Goal: Find specific page/section: Find specific page/section

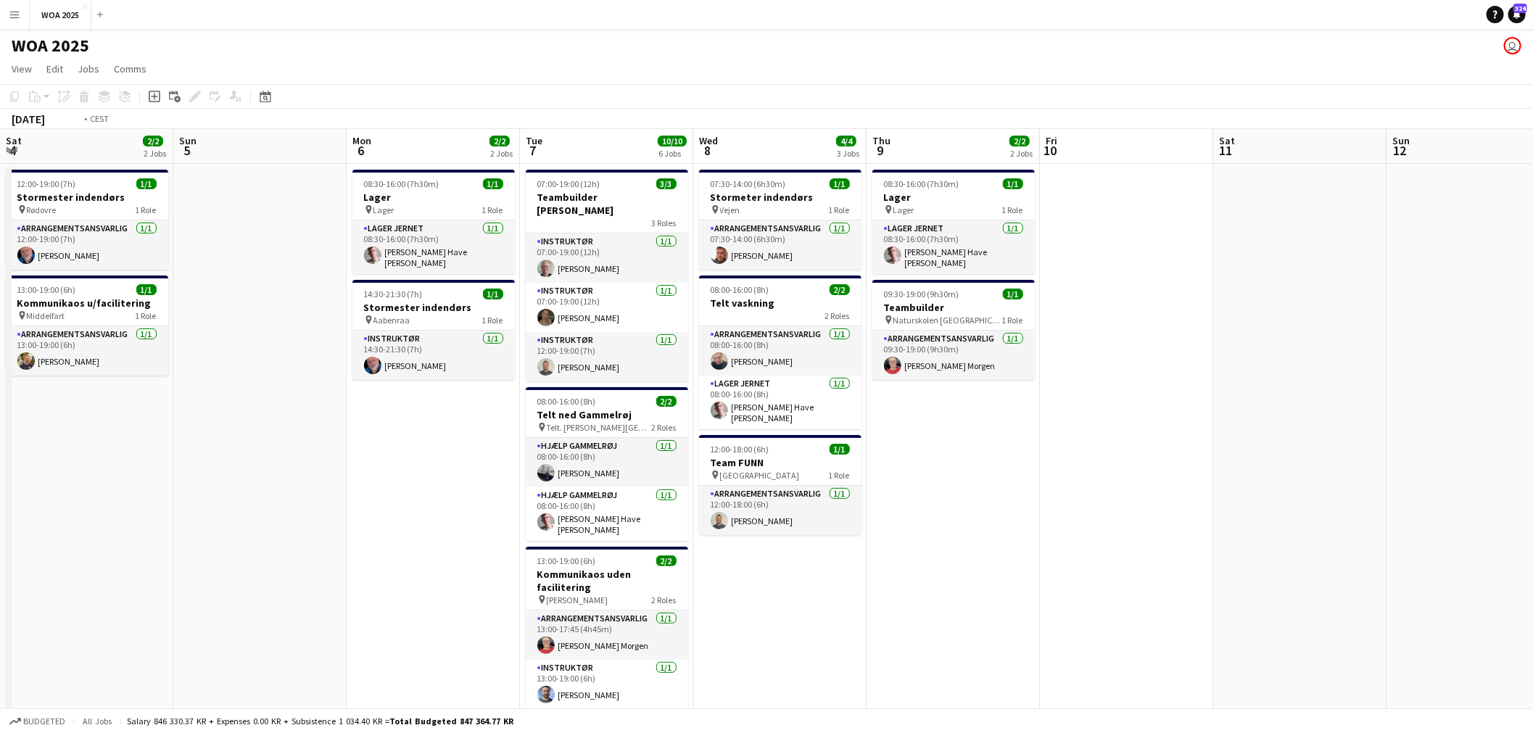
click at [1153, 336] on app-calendar-viewport "Sat 4 2/2 2 Jobs Sun 5 Mon 6 2/2 2 Jobs Tue 7 10/10 6 Jobs Wed 8 4/4 3 Jobs Thu…" at bounding box center [766, 593] width 1533 height 928
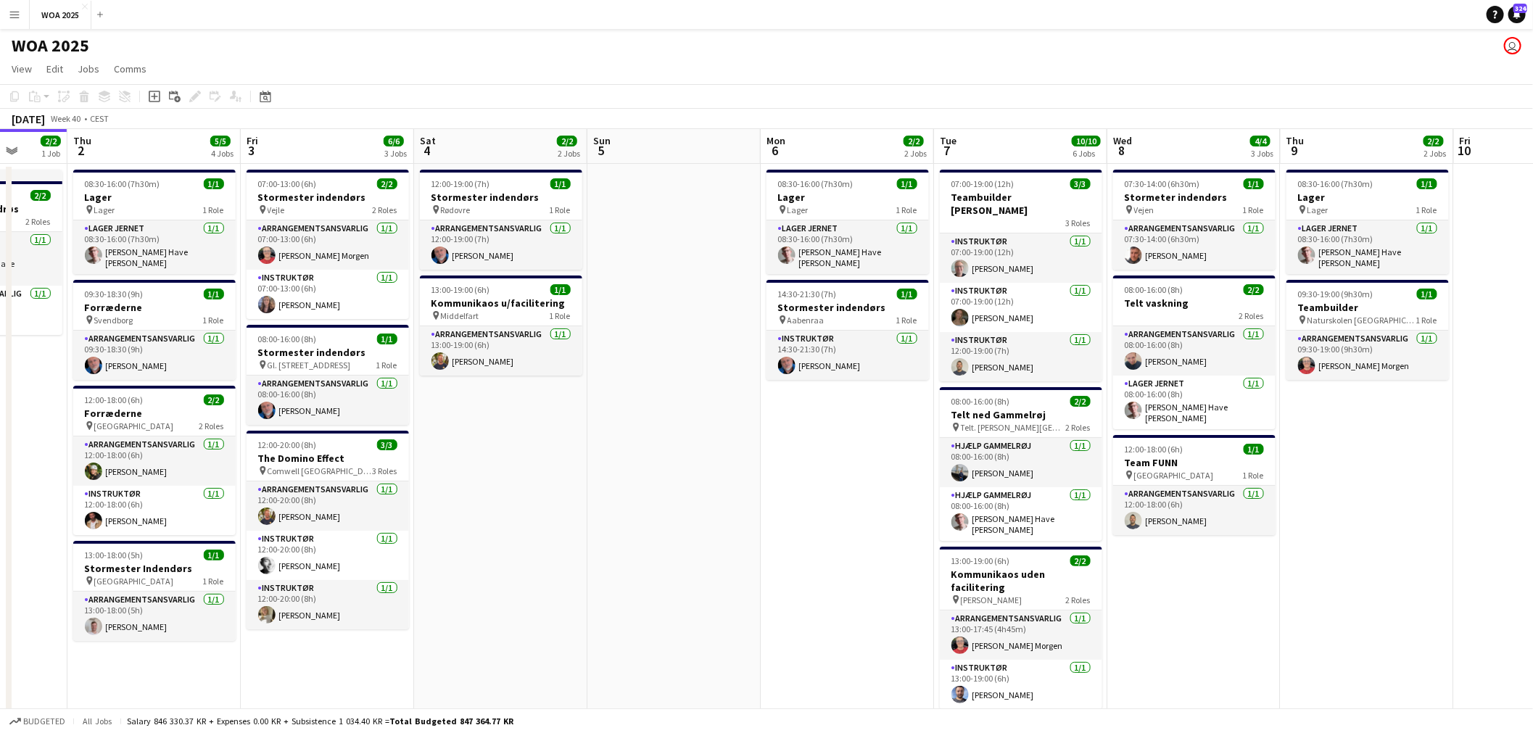
drag, startPoint x: 626, startPoint y: 323, endPoint x: 935, endPoint y: 344, distance: 310.4
click at [935, 344] on app-calendar-viewport "Mon 29 6/6 4 Jobs Tue 30 10/10 3 Jobs Wed 1 2/2 1 Job Thu 2 5/5 4 Jobs Fri 3 6/…" at bounding box center [766, 593] width 1533 height 928
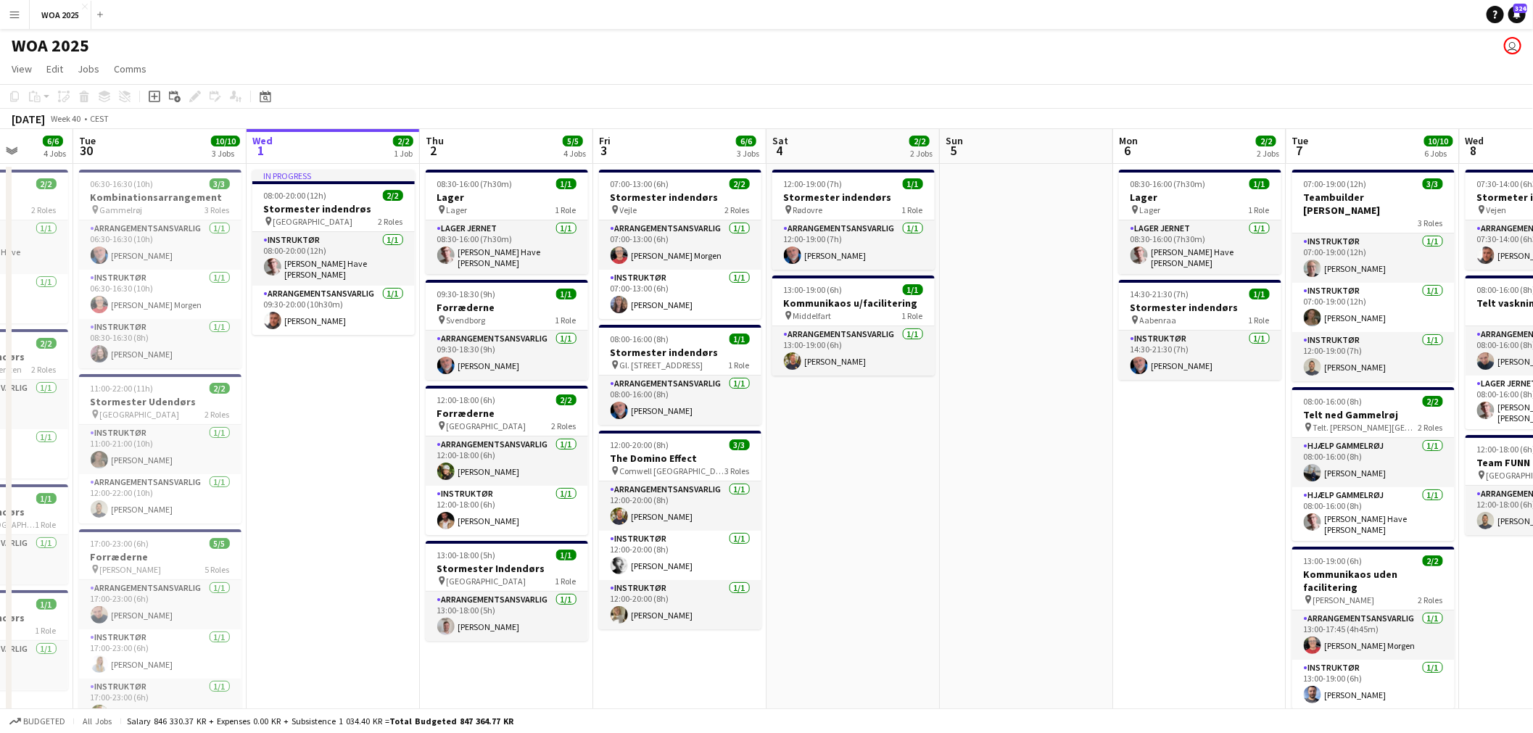
drag, startPoint x: 249, startPoint y: 319, endPoint x: 81, endPoint y: 283, distance: 171.4
click at [81, 283] on app-calendar-viewport "Sat 27 2/2 2 Jobs Sun 28 Mon 29 6/6 4 Jobs Tue 30 10/10 3 Jobs Wed 1 2/2 1 Job …" at bounding box center [766, 593] width 1533 height 928
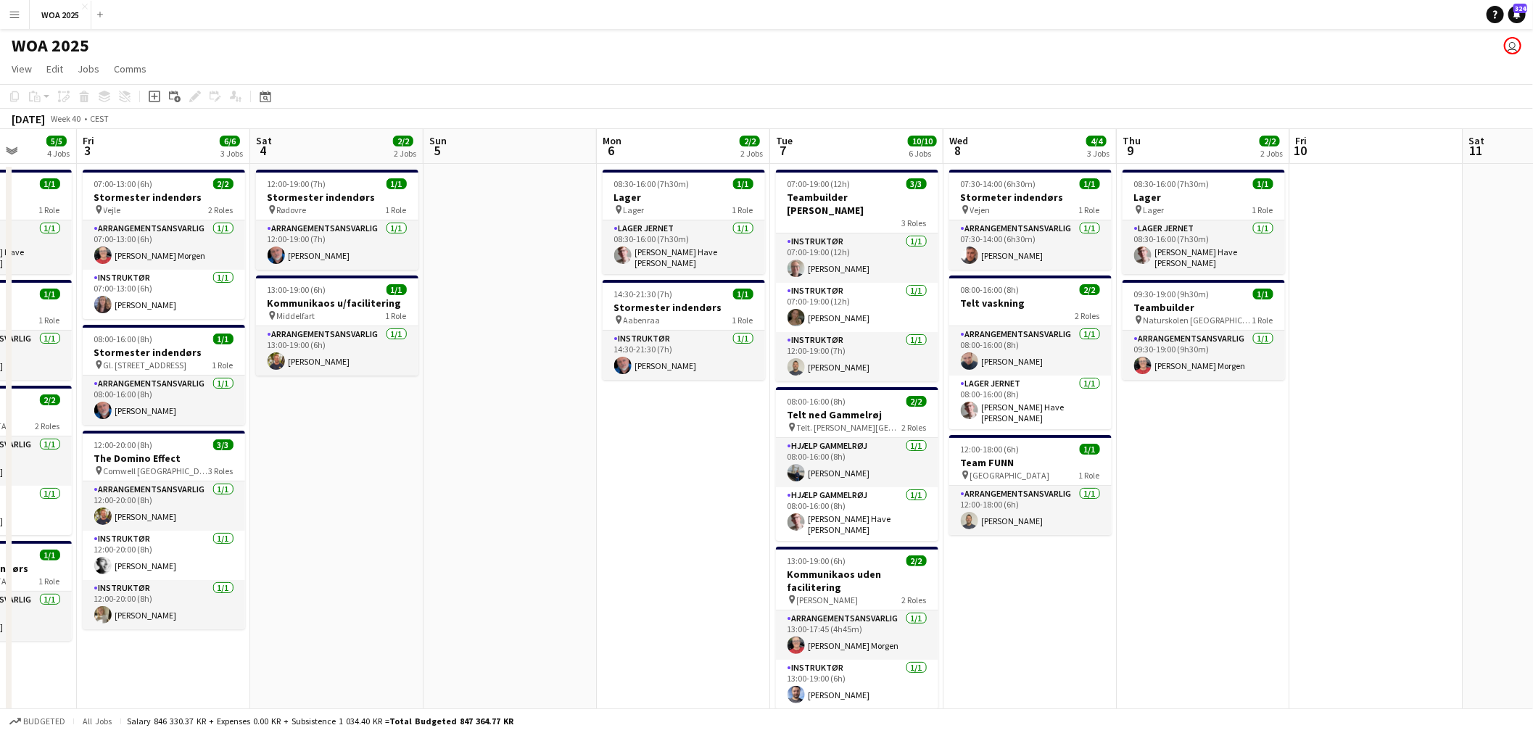
drag, startPoint x: 674, startPoint y: 299, endPoint x: 222, endPoint y: 288, distance: 452.7
click at [222, 288] on app-calendar-viewport "Tue 30 10/10 3 Jobs Wed 1 2/2 1 Job Thu 2 5/5 4 Jobs Fri 3 6/6 3 Jobs Sat 4 2/2…" at bounding box center [766, 593] width 1533 height 928
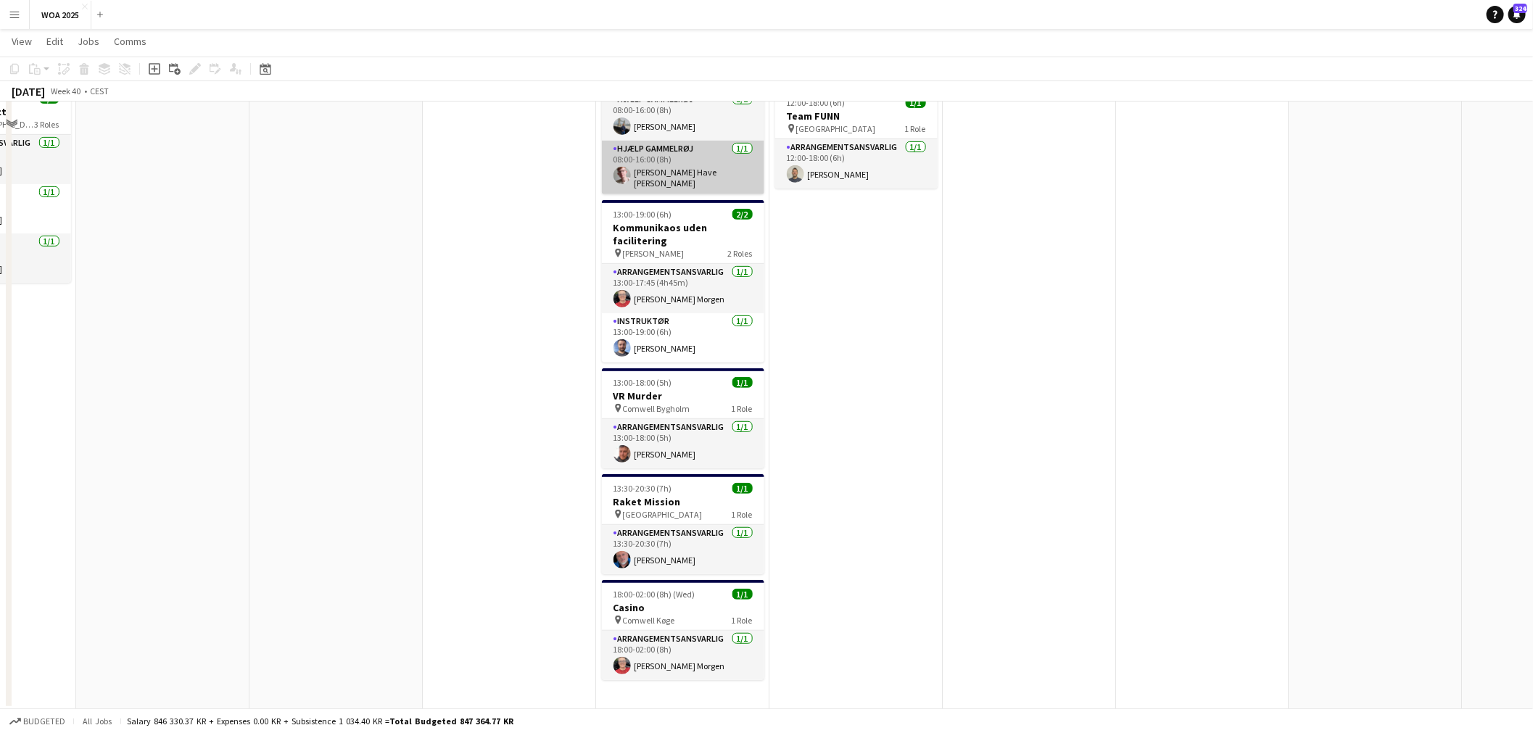
scroll to position [346, 0]
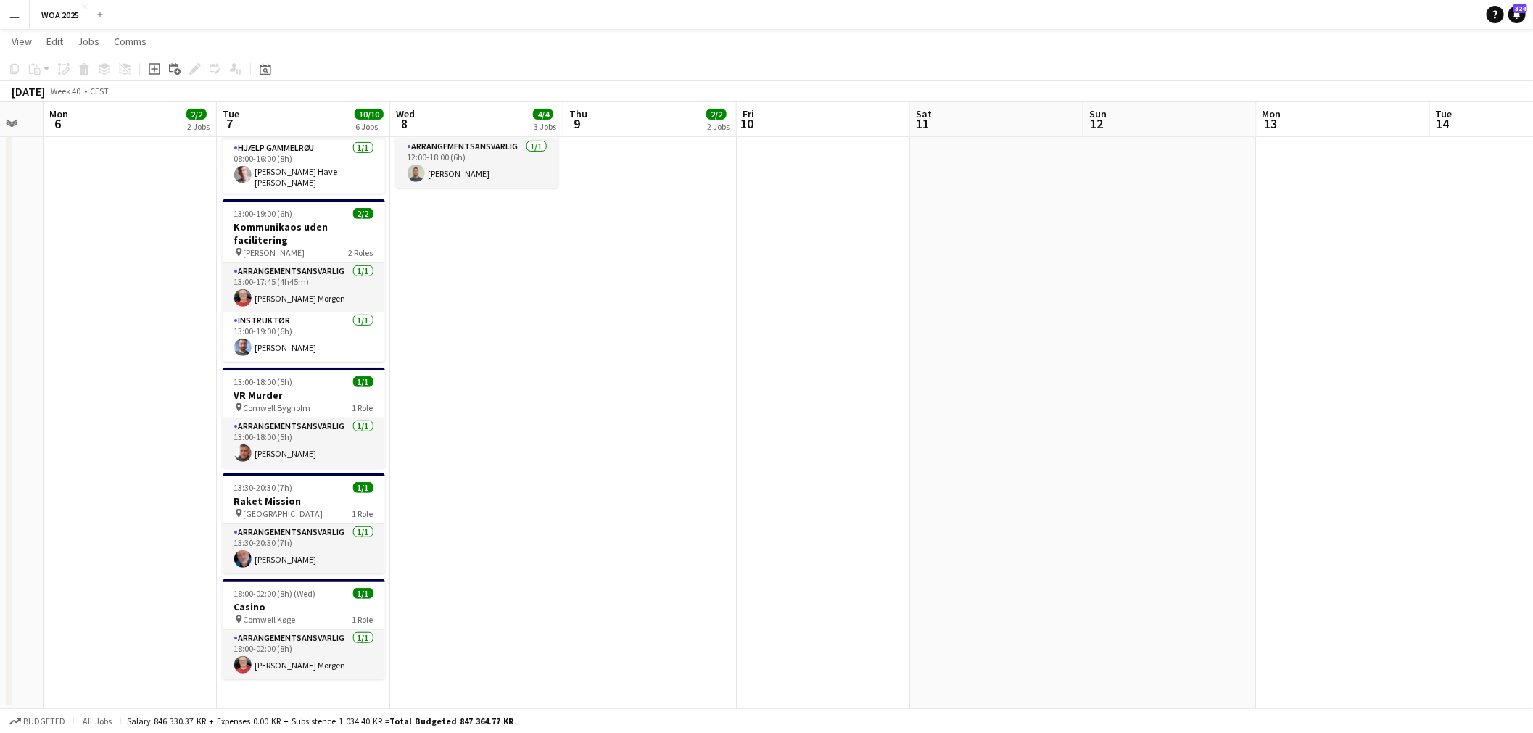
drag, startPoint x: 1001, startPoint y: 482, endPoint x: 621, endPoint y: 499, distance: 380.4
click at [619, 498] on app-calendar-viewport "Fri 3 6/6 3 Jobs Sat 4 2/2 2 Jobs Sun 5 Mon 6 2/2 2 Jobs Tue 7 10/10 6 Jobs Wed…" at bounding box center [766, 210] width 1533 height 999
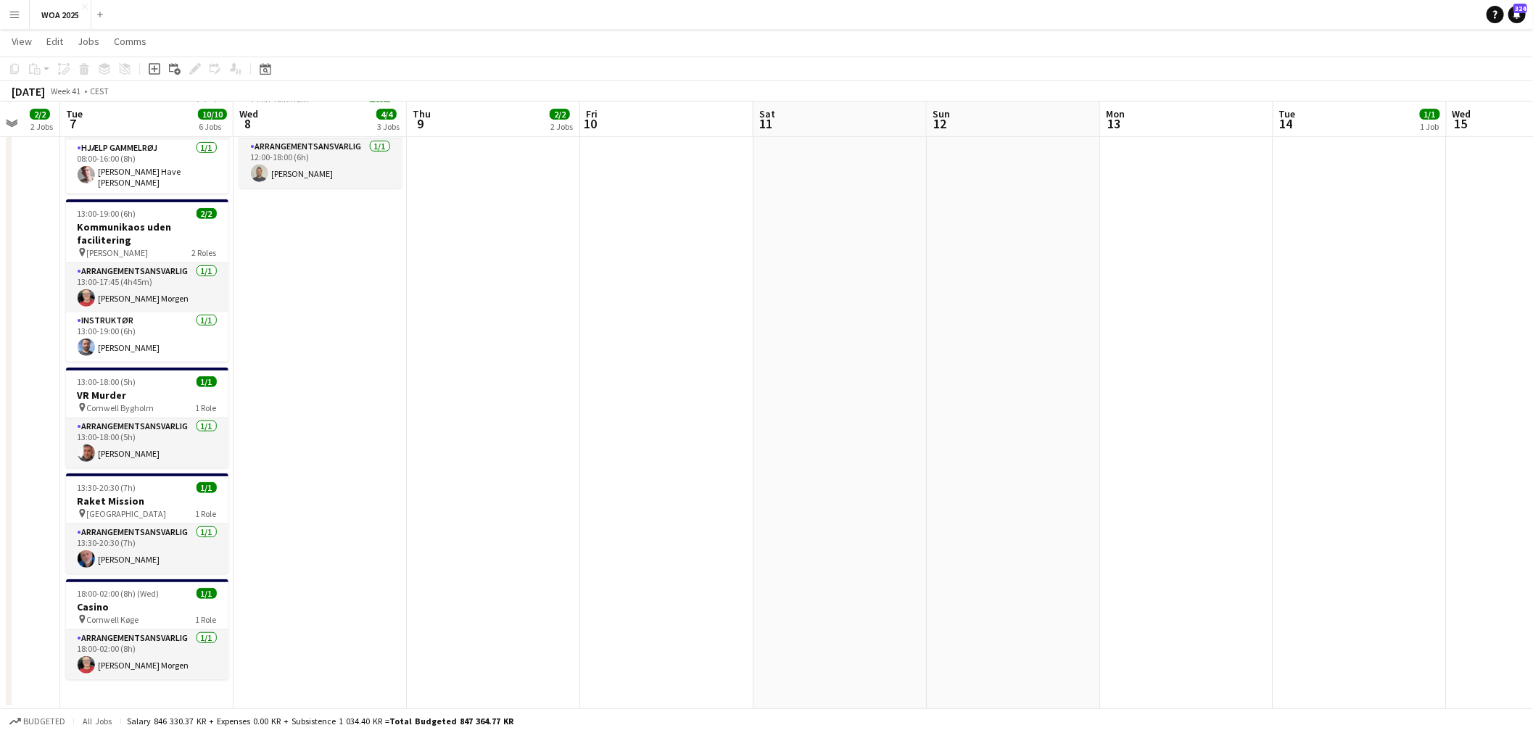
drag, startPoint x: 1134, startPoint y: 471, endPoint x: 859, endPoint y: 468, distance: 274.9
click at [793, 473] on app-calendar-viewport "Sat 4 2/2 2 Jobs Sun 5 Mon 6 2/2 2 Jobs Tue 7 10/10 6 Jobs Wed 8 4/4 3 Jobs Thu…" at bounding box center [766, 210] width 1533 height 999
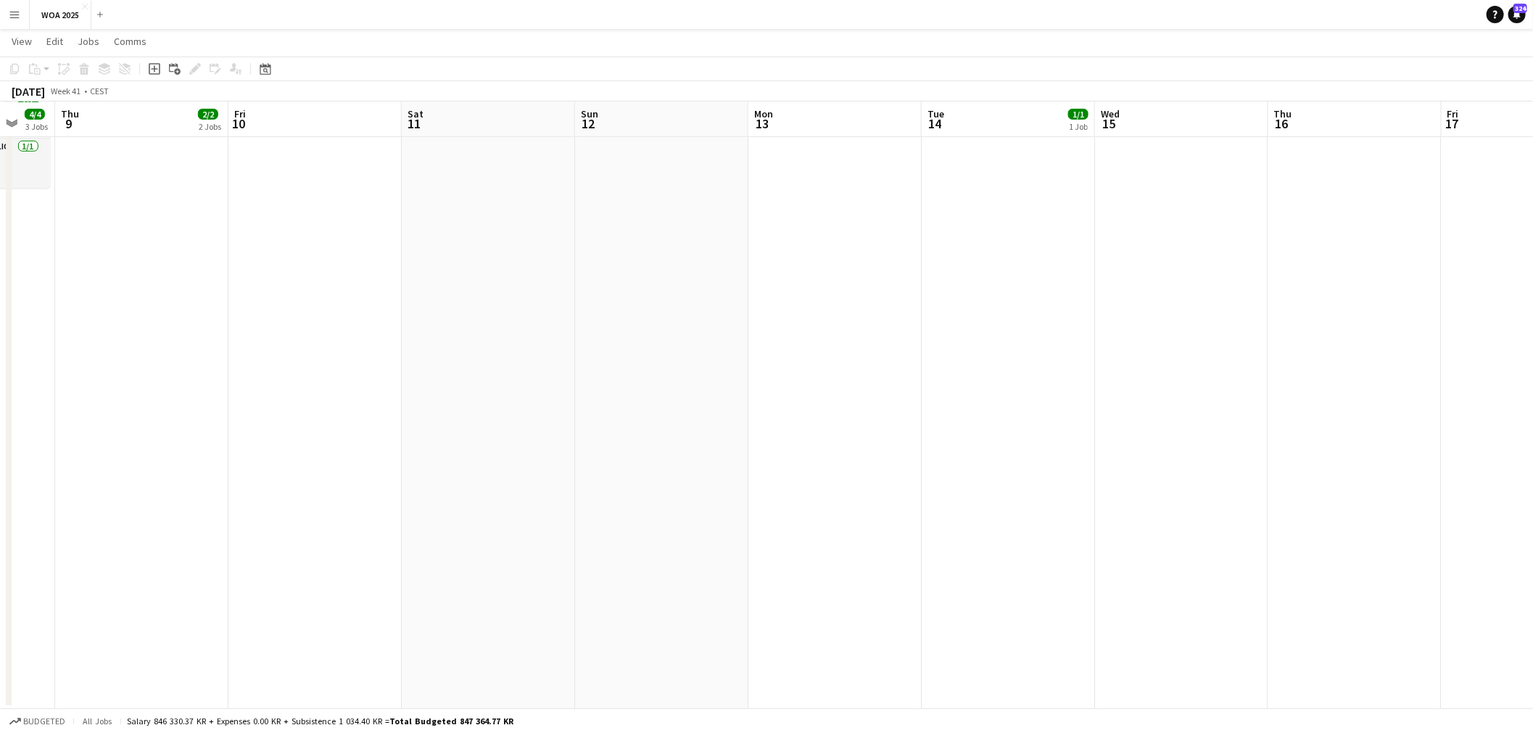
drag, startPoint x: 1089, startPoint y: 453, endPoint x: 764, endPoint y: 466, distance: 325.9
click at [764, 467] on app-calendar-viewport "Mon 6 2/2 2 Jobs Tue 7 10/10 6 Jobs Wed 8 4/4 3 Jobs Thu 9 2/2 2 Jobs Fri 10 Sa…" at bounding box center [766, 210] width 1533 height 999
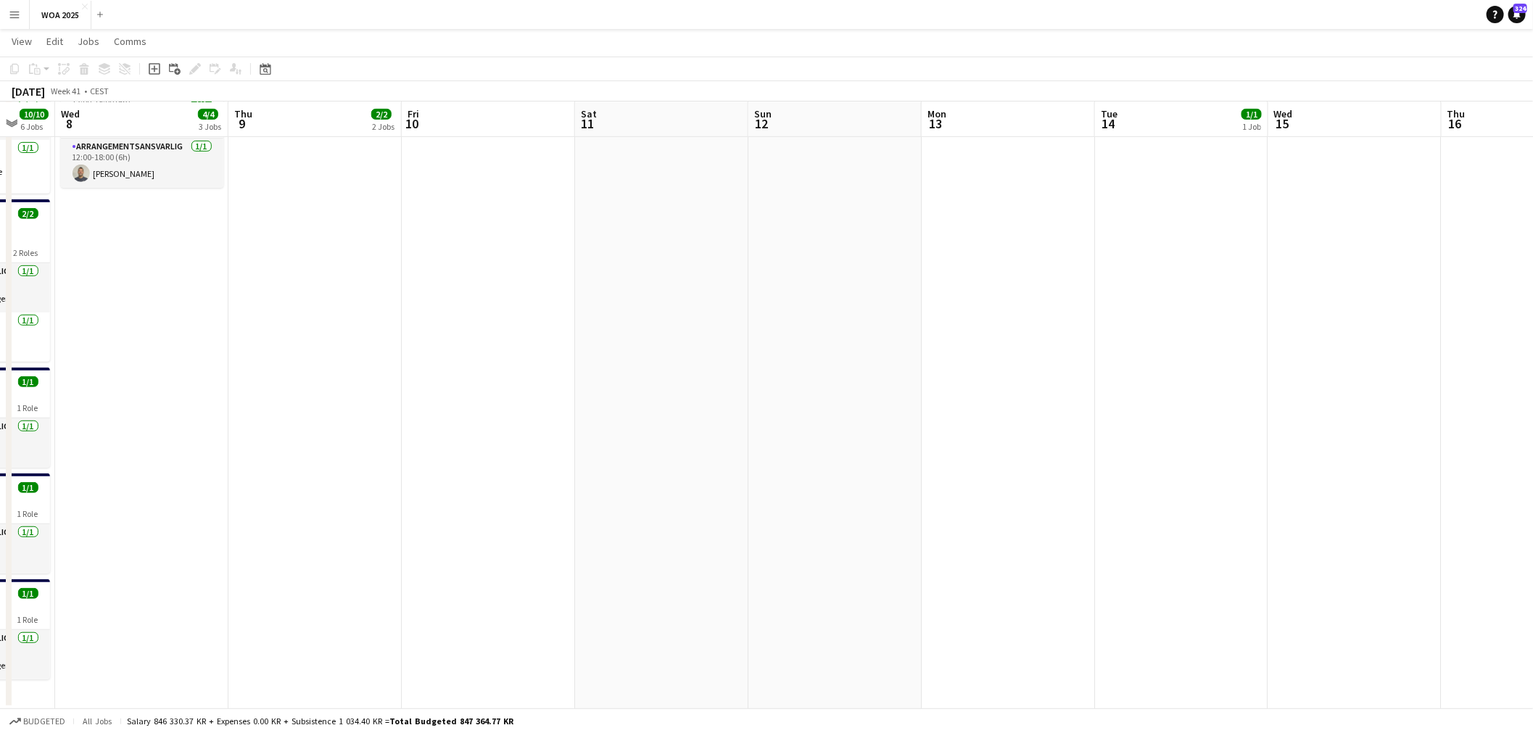
drag, startPoint x: 887, startPoint y: 466, endPoint x: 1347, endPoint y: 434, distance: 461.6
click at [1352, 433] on app-calendar-viewport "Sun 5 Mon 6 2/2 2 Jobs Tue 7 10/10 6 Jobs Wed 8 4/4 3 Jobs Thu 9 2/2 2 Jobs Fri…" at bounding box center [766, 210] width 1533 height 999
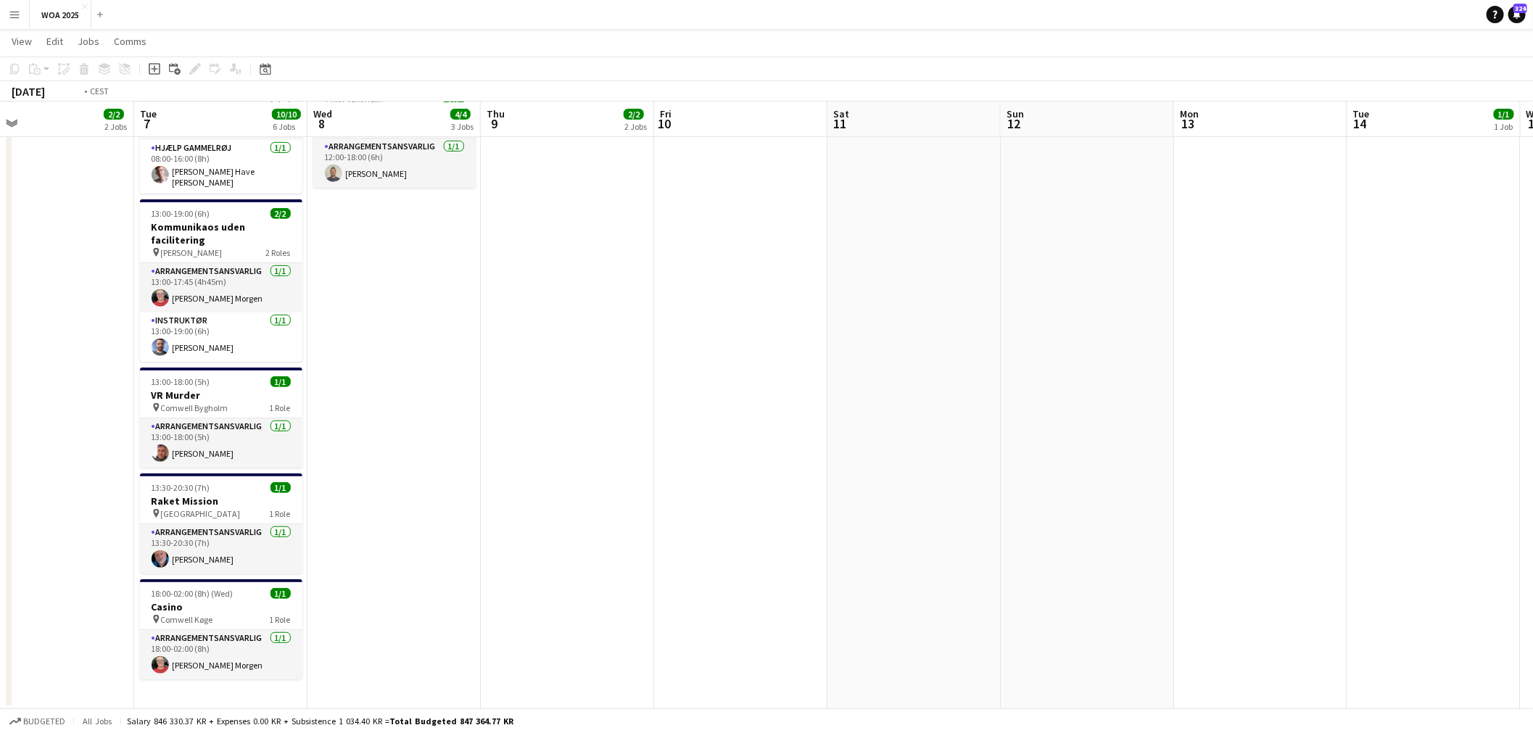
drag, startPoint x: 677, startPoint y: 447, endPoint x: 1257, endPoint y: 412, distance: 581.2
click at [1257, 412] on app-calendar-viewport "Sat 4 2/2 2 Jobs Sun 5 Mon 6 2/2 2 Jobs Tue 7 10/10 6 Jobs Wed 8 4/4 3 Jobs Thu…" at bounding box center [766, 210] width 1533 height 999
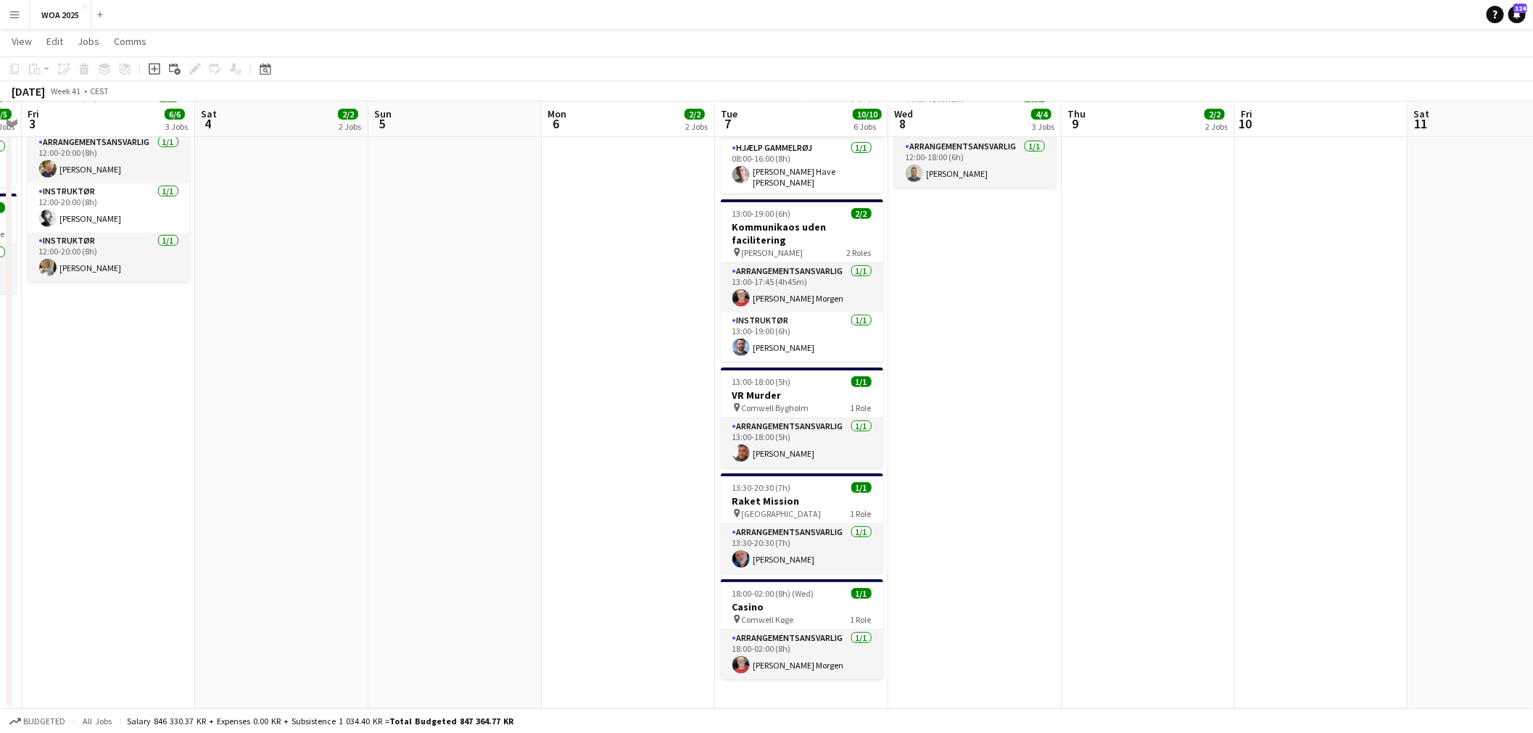
drag, startPoint x: 1070, startPoint y: 415, endPoint x: 1250, endPoint y: 412, distance: 179.9
click at [1235, 412] on app-calendar-viewport "Wed 1 2/2 1 Job Thu 2 5/5 4 Jobs Fri 3 6/6 3 Jobs Sat 4 2/2 2 Jobs Sun 5 Mon 6 …" at bounding box center [766, 210] width 1533 height 999
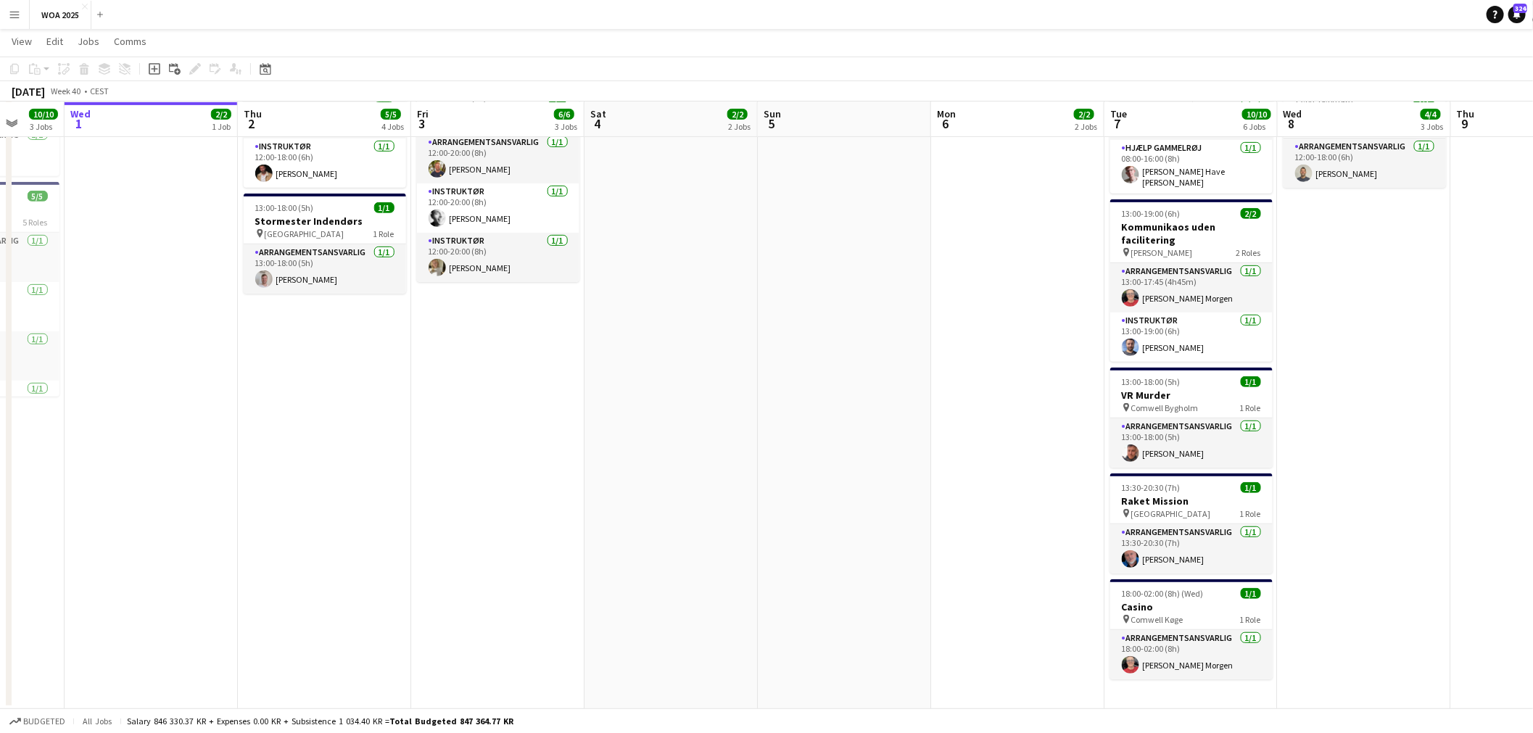
scroll to position [0, 455]
drag, startPoint x: 793, startPoint y: 419, endPoint x: 808, endPoint y: 421, distance: 14.7
click at [808, 421] on app-calendar-viewport "Sun 28 Mon 29 6/6 4 Jobs Tue 30 10/10 3 Jobs Wed 1 2/2 1 Job Thu 2 5/5 4 Jobs F…" at bounding box center [766, 210] width 1533 height 999
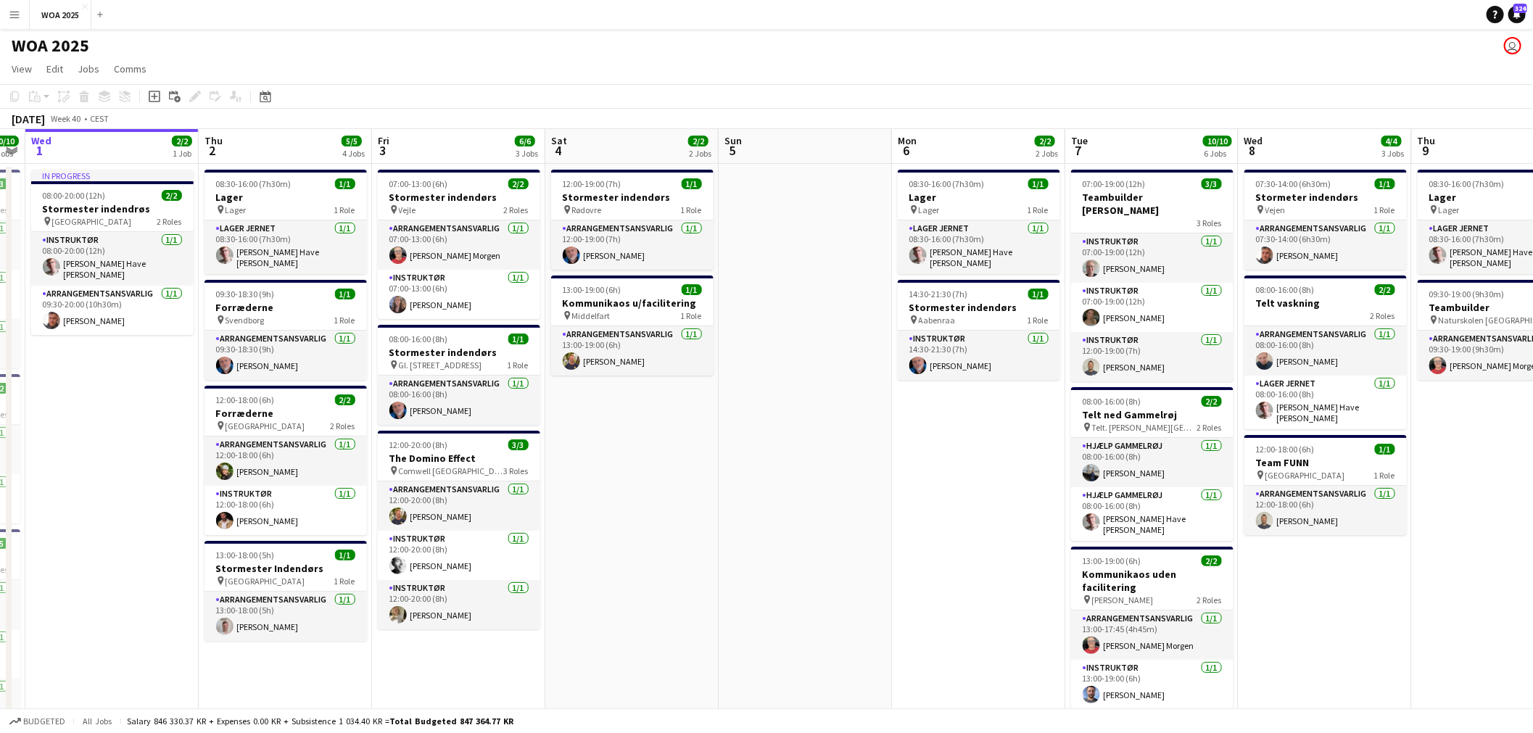
scroll to position [0, 495]
drag, startPoint x: 1097, startPoint y: 429, endPoint x: 887, endPoint y: 429, distance: 210.3
click at [887, 429] on app-calendar-viewport "Sun 28 Mon 29 6/6 4 Jobs Tue 30 10/10 3 Jobs Wed 1 2/2 1 Job Thu 2 5/5 4 Jobs F…" at bounding box center [766, 593] width 1533 height 928
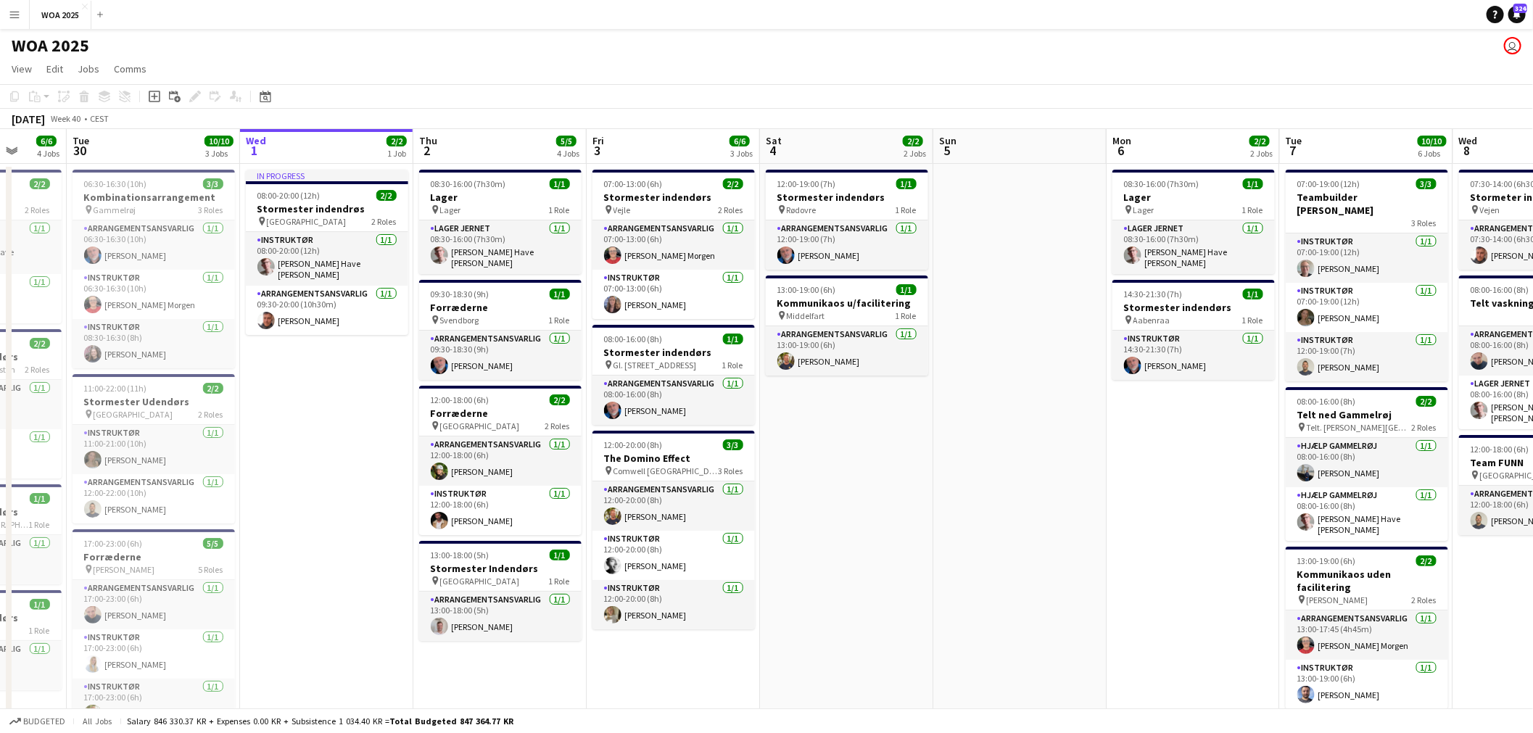
scroll to position [0, 455]
drag, startPoint x: 349, startPoint y: 434, endPoint x: 561, endPoint y: 380, distance: 219.1
click at [561, 380] on app-calendar-viewport "Sat 27 2/2 2 Jobs Sun 28 Mon 29 6/6 4 Jobs Tue 30 10/10 3 Jobs Wed 1 2/2 1 Job …" at bounding box center [766, 587] width 1533 height 916
